Goal: Task Accomplishment & Management: Use online tool/utility

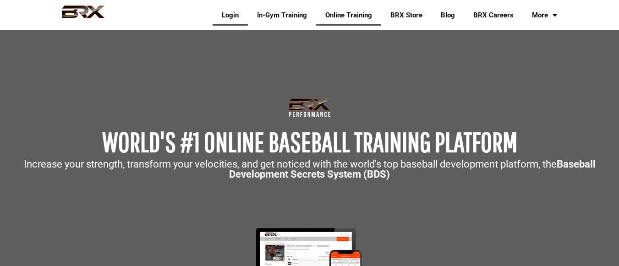
click at [226, 15] on link "Login" at bounding box center [230, 15] width 35 height 21
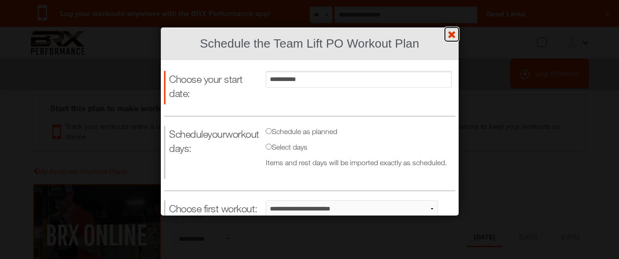
click at [452, 0] on link "?" at bounding box center [310, 0] width 620 height 0
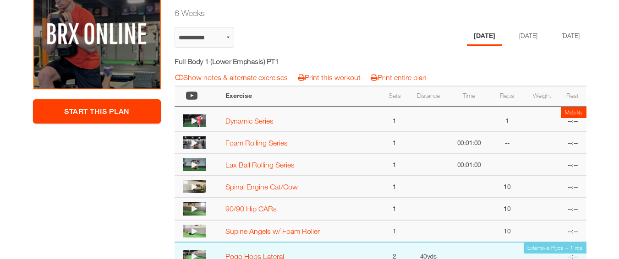
scroll to position [183, 0]
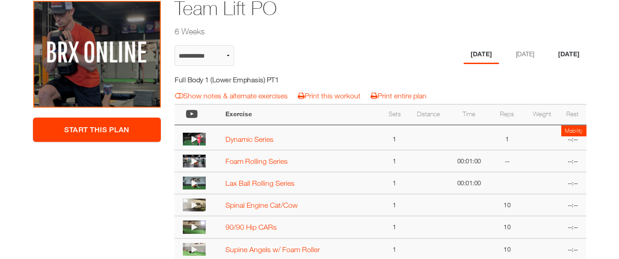
click at [571, 60] on li "Friday" at bounding box center [568, 54] width 35 height 19
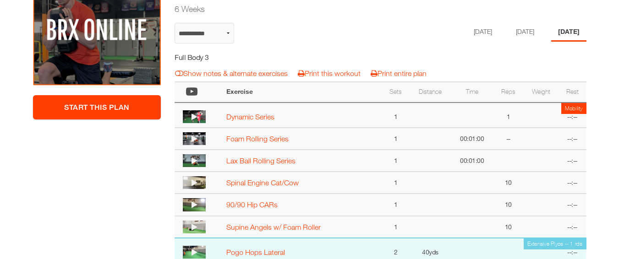
scroll to position [196, 0]
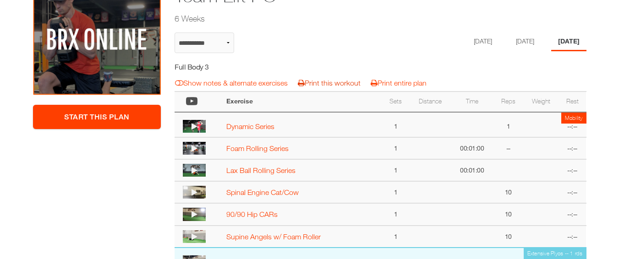
click at [338, 81] on link "Print this workout" at bounding box center [329, 83] width 63 height 8
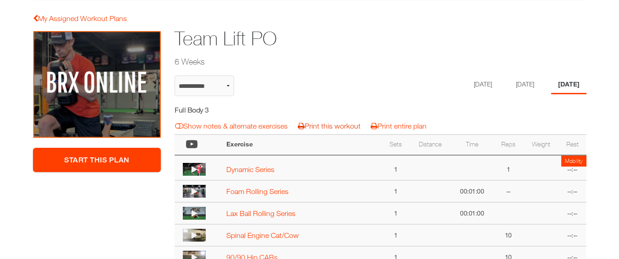
scroll to position [0, 0]
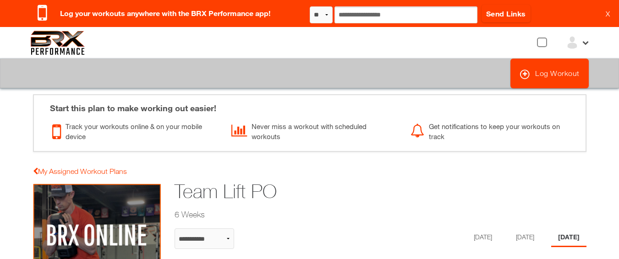
click at [578, 44] on div at bounding box center [576, 43] width 23 height 14
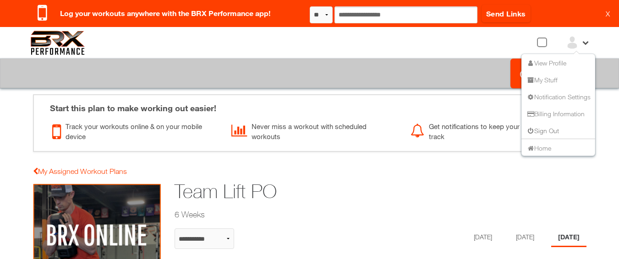
click at [542, 131] on link "Sign Out" at bounding box center [542, 130] width 33 height 8
select select "**********"
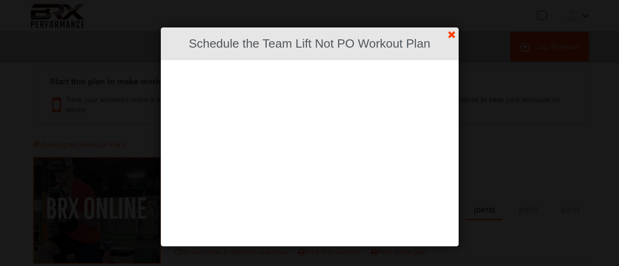
drag, startPoint x: 623, startPoint y: 68, endPoint x: 620, endPoint y: 86, distance: 18.6
click at [618, 86] on html "Confirm No Yes ? [URL][DOMAIN_NAME] View Profile My Stuff Notification Settings…" at bounding box center [309, 133] width 619 height 266
click at [447, 0] on link "?" at bounding box center [310, 0] width 620 height 0
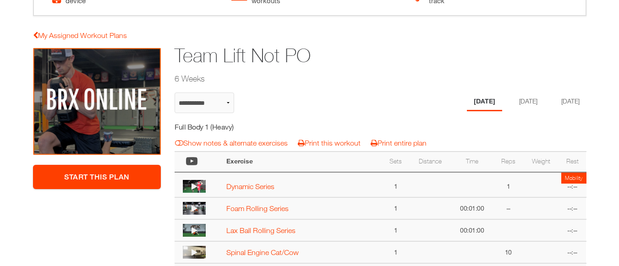
scroll to position [114, 0]
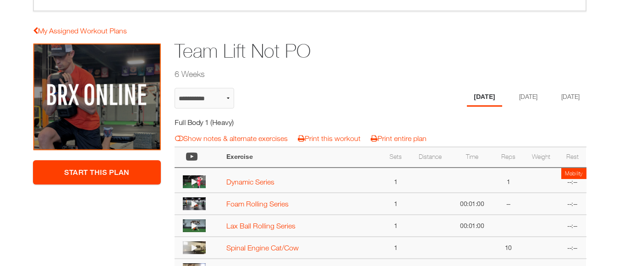
click at [567, 100] on li "[DATE]" at bounding box center [570, 97] width 32 height 19
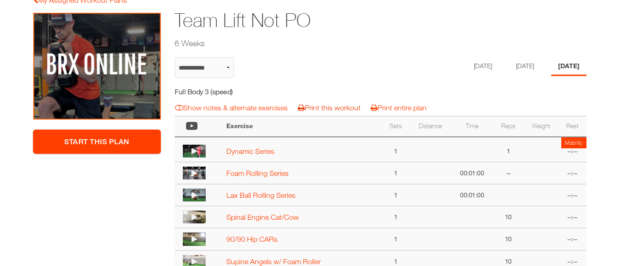
click at [331, 109] on link "Print this workout" at bounding box center [329, 108] width 63 height 8
